Goal: Task Accomplishment & Management: Use online tool/utility

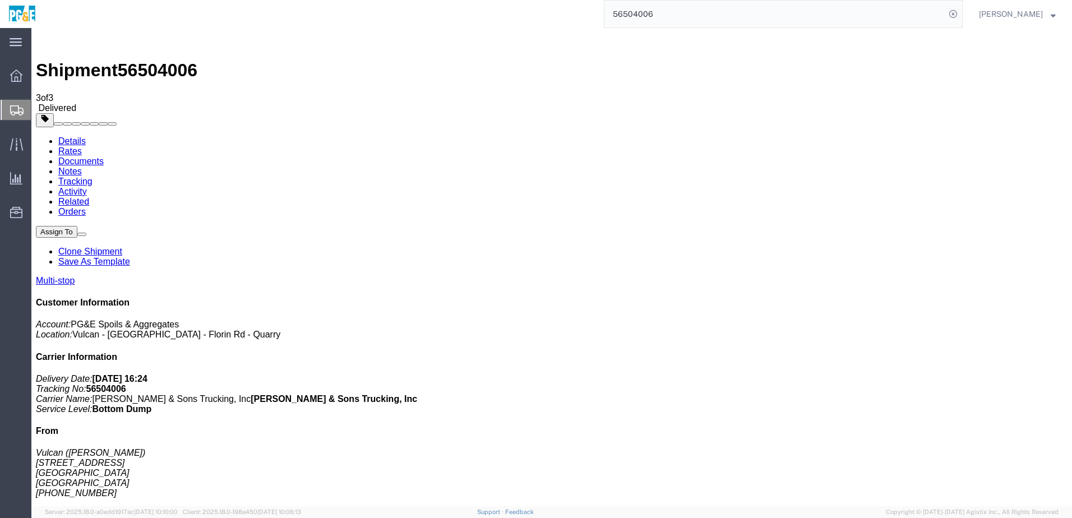
click at [644, 12] on input "56504006" at bounding box center [774, 14] width 341 height 27
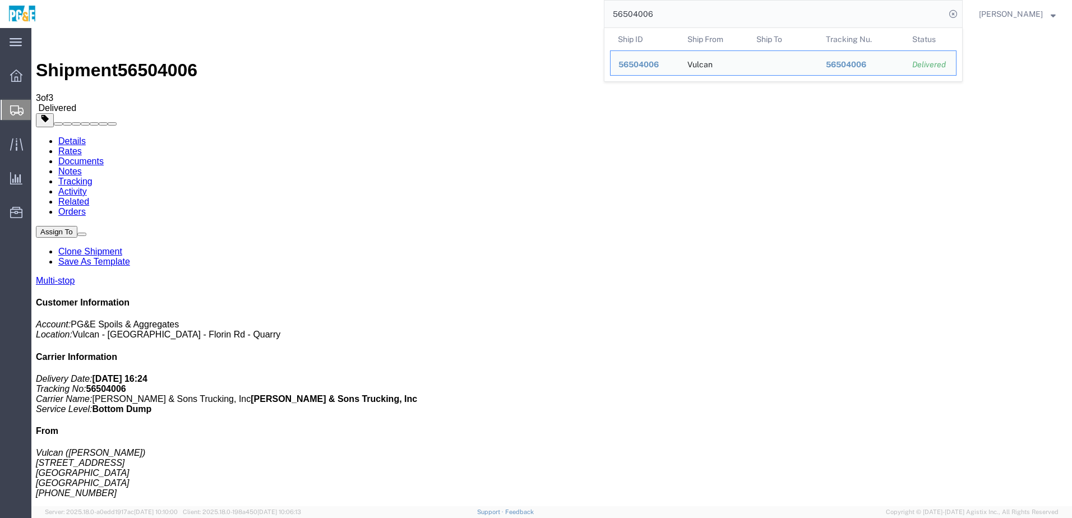
click at [644, 12] on input "56504006" at bounding box center [774, 14] width 341 height 27
paste input "50761"
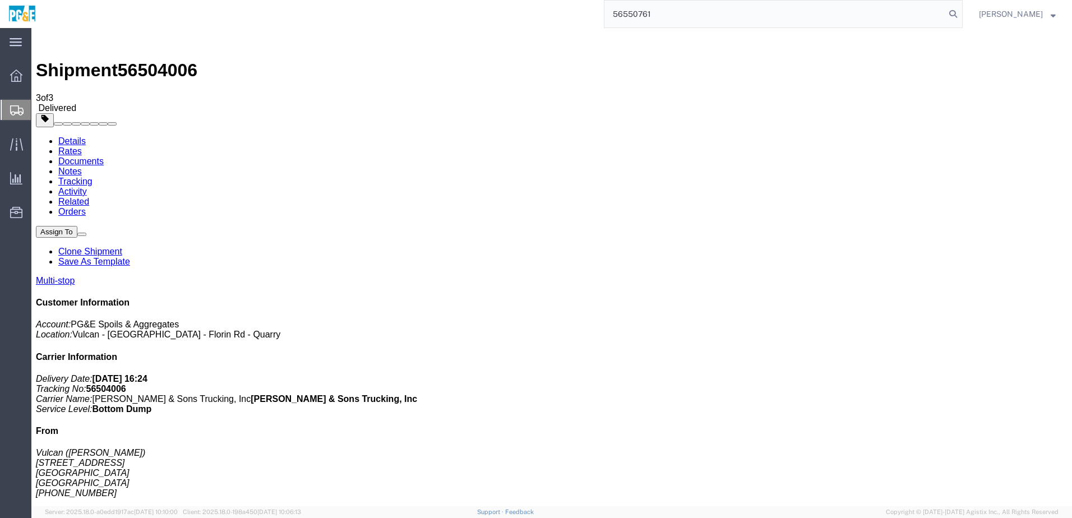
type input "56550761"
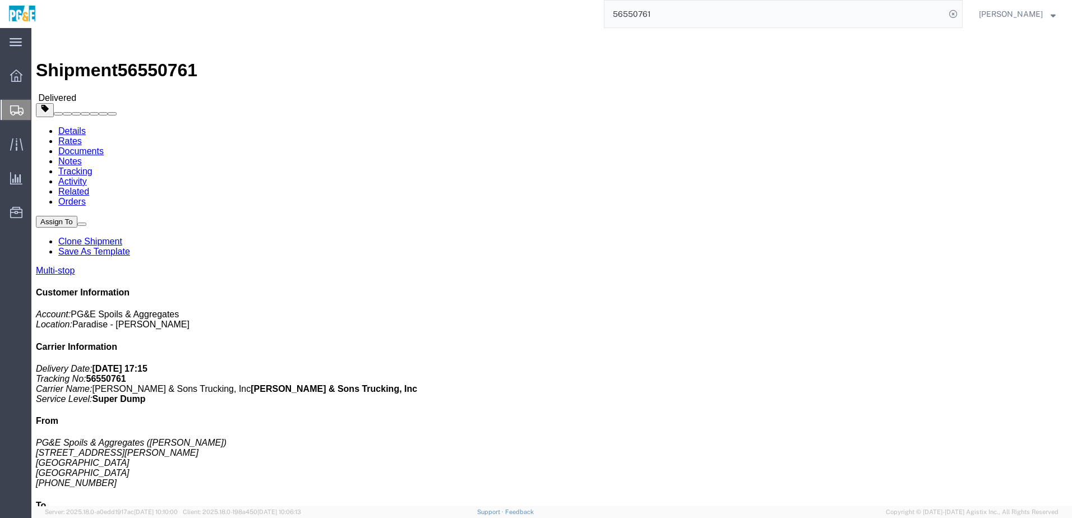
click link "Documents"
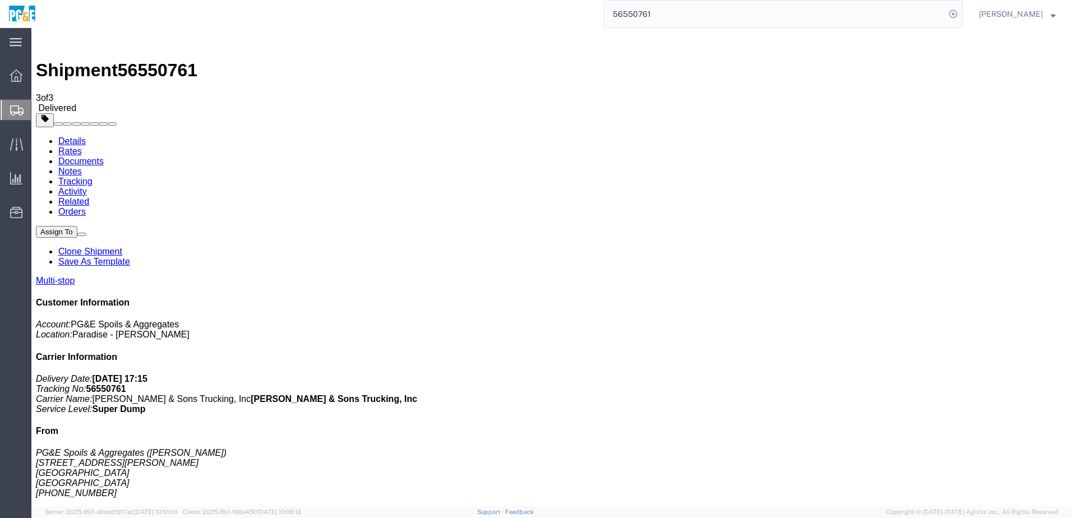
checkbox input "true"
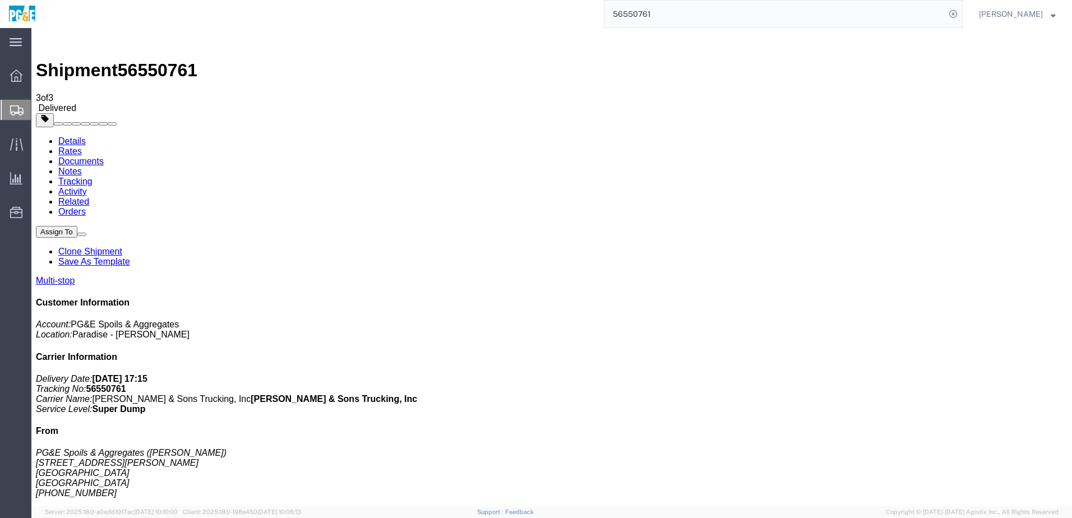
click at [93, 177] on link "Tracking" at bounding box center [75, 182] width 34 height 10
click at [75, 136] on link "Details" at bounding box center [71, 141] width 27 height 10
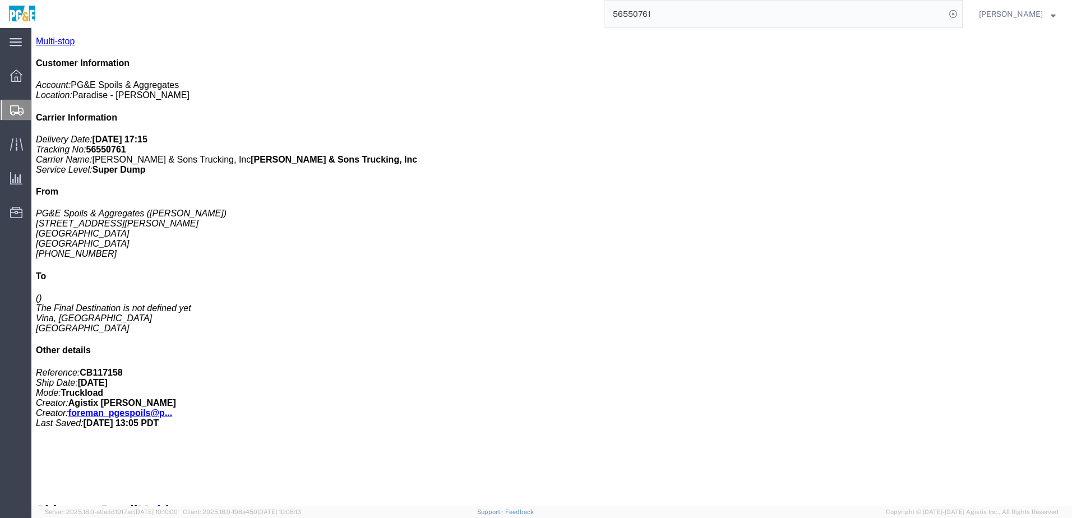
scroll to position [87, 0]
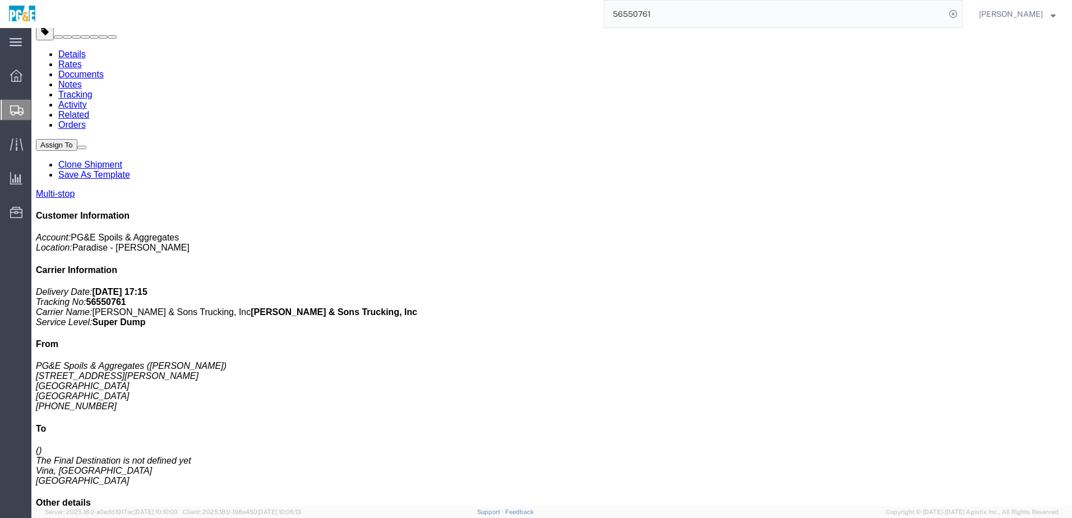
drag, startPoint x: 181, startPoint y: 215, endPoint x: 313, endPoint y: 211, distance: 132.4
click td "PG&E Spoils & Aggregates [STREET_ADDRESS][PERSON_NAME]"
copy div "[STREET_ADDRESS][PERSON_NAME]"
drag, startPoint x: 183, startPoint y: 237, endPoint x: 207, endPoint y: 238, distance: 24.2
click div "Vina Rd, Vina, [GEOGRAPHIC_DATA], 96092, [GEOGRAPHIC_DATA]"
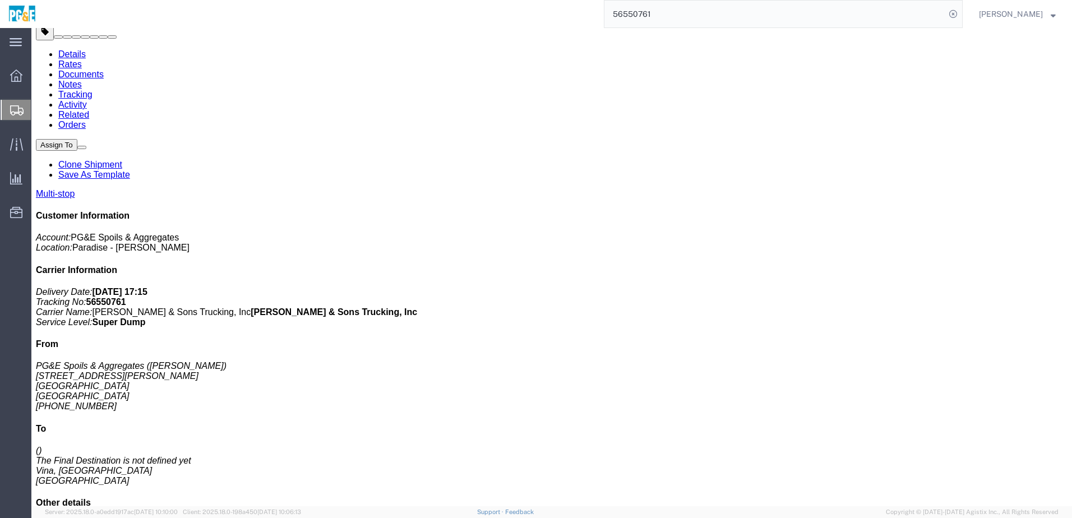
drag, startPoint x: 207, startPoint y: 238, endPoint x: 219, endPoint y: 238, distance: 11.8
click div "Vina Rd, Vina, [GEOGRAPHIC_DATA], 96092, [GEOGRAPHIC_DATA]"
drag, startPoint x: 181, startPoint y: 236, endPoint x: 287, endPoint y: 237, distance: 106.0
click td "PG&E Spoils & Aggregates Vina Rd, Vina, [GEOGRAPHIC_DATA], 96092, [GEOGRAPHIC_D…"
copy div "Vina Rd, Vina, [GEOGRAPHIC_DATA], 96092, [GEOGRAPHIC_DATA]"
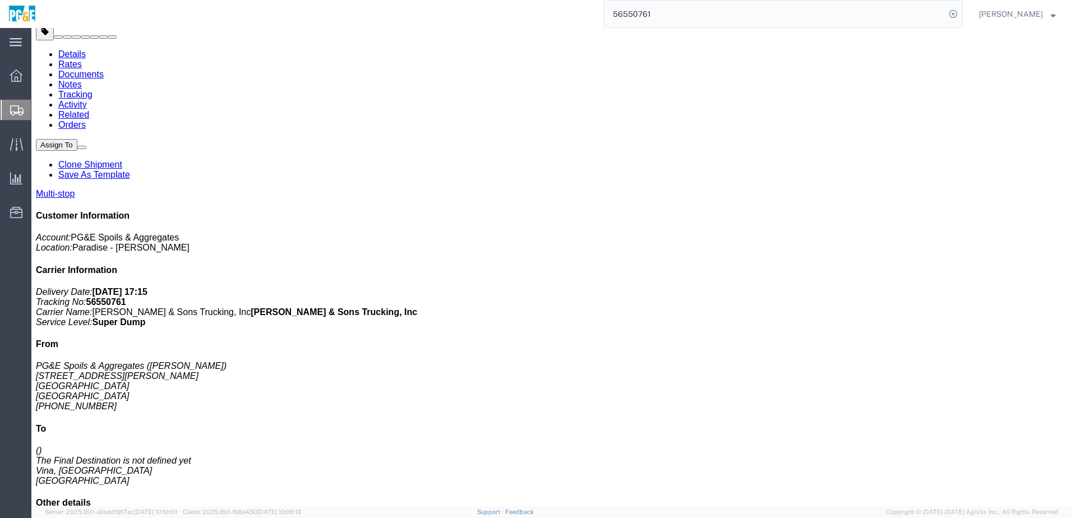
drag, startPoint x: 182, startPoint y: 214, endPoint x: 319, endPoint y: 212, distance: 137.4
click div "[STREET_ADDRESS][PERSON_NAME]"
copy div "[STREET_ADDRESS][PERSON_NAME]"
click at [648, 15] on input "56550761" at bounding box center [774, 14] width 341 height 27
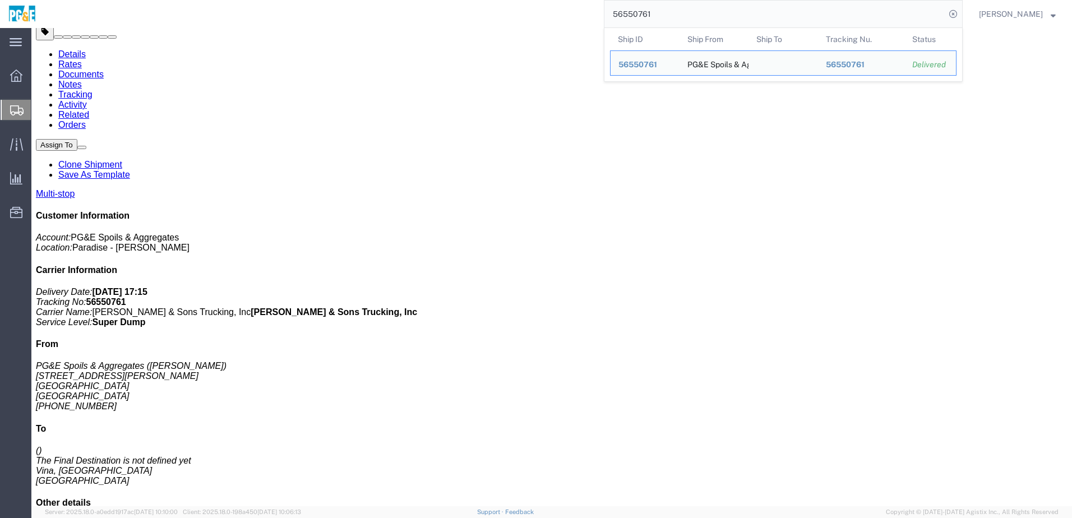
click at [648, 15] on input "56550761" at bounding box center [774, 14] width 341 height 27
paste input "4810"
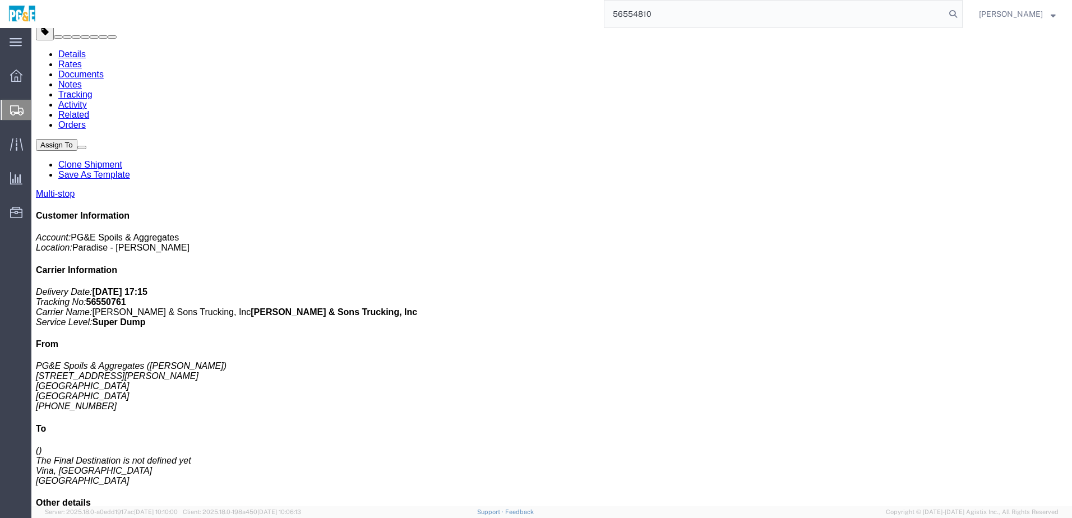
type input "56554810"
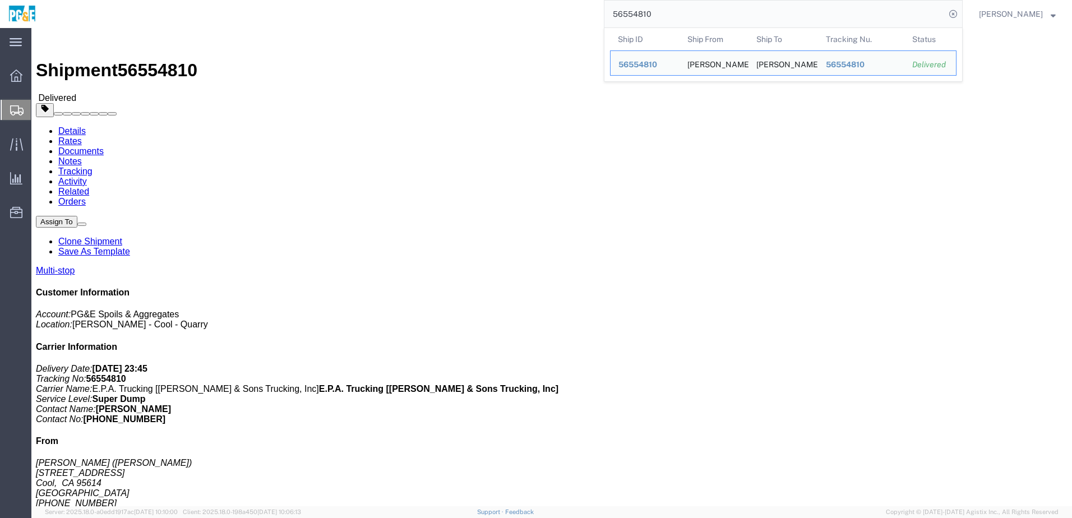
click div "Leg 1 - Truckload Vehicle 1: Super Dump Number of trucks: 1"
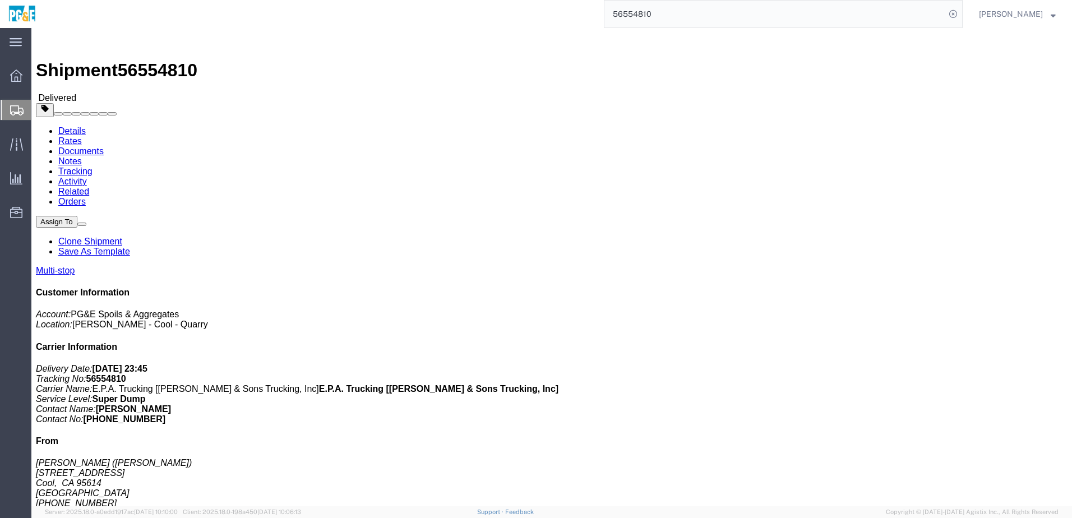
click link "Documents"
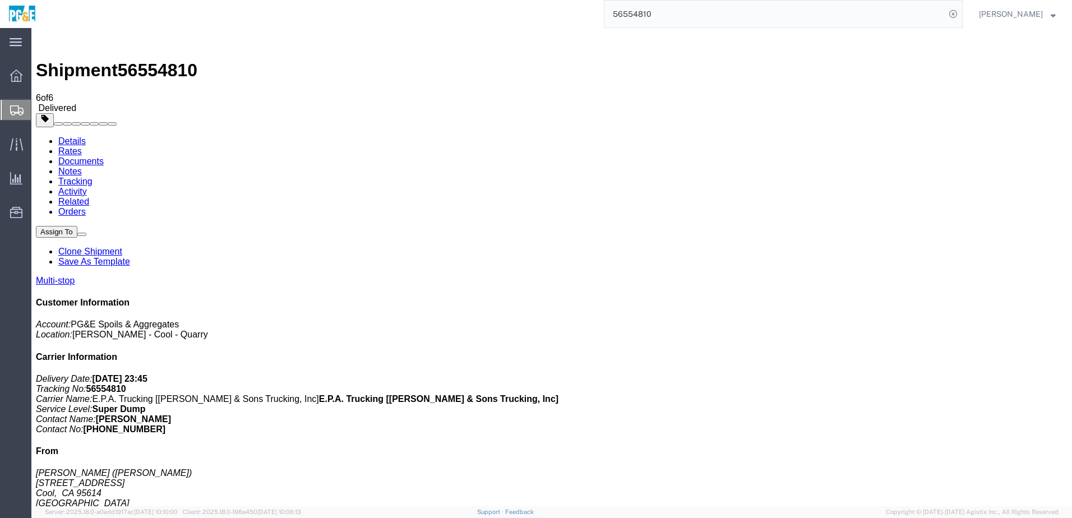
checkbox input "true"
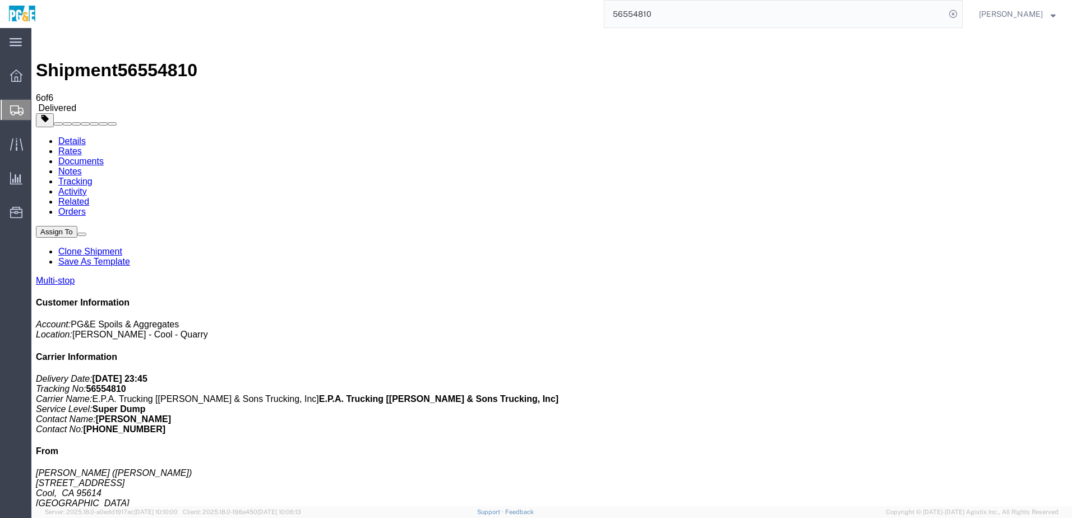
checkbox input "true"
